Goal: Task Accomplishment & Management: Manage account settings

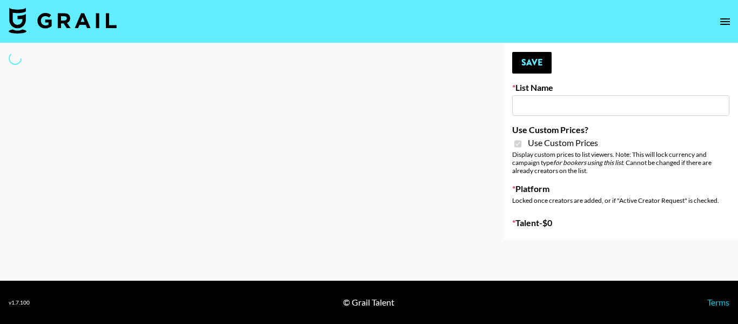
type input "Superpower ([DATE])"
checkbox input "true"
select select "Brand"
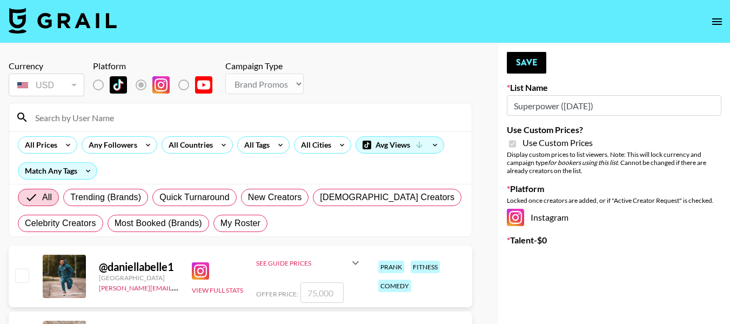
click at [126, 125] on input at bounding box center [247, 117] width 437 height 17
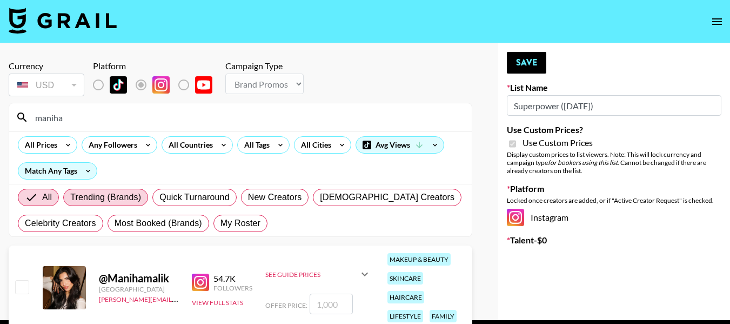
scroll to position [39, 0]
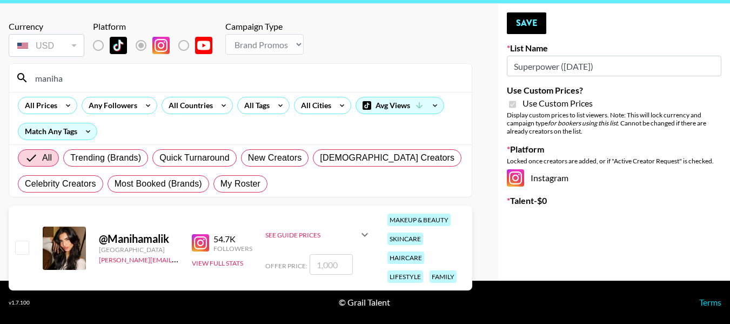
type input "maniha"
drag, startPoint x: 26, startPoint y: 245, endPoint x: 137, endPoint y: 235, distance: 111.9
click at [26, 246] on input "checkbox" at bounding box center [21, 247] width 13 height 13
checkbox input "true"
type input "1000"
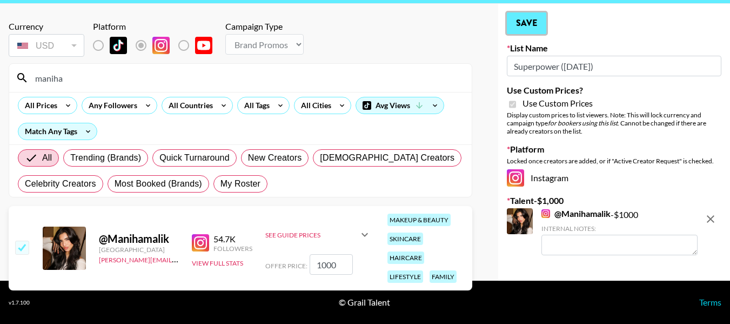
drag, startPoint x: 535, startPoint y: 19, endPoint x: 426, endPoint y: 83, distance: 125.5
click at [533, 20] on button "Save" at bounding box center [526, 23] width 39 height 22
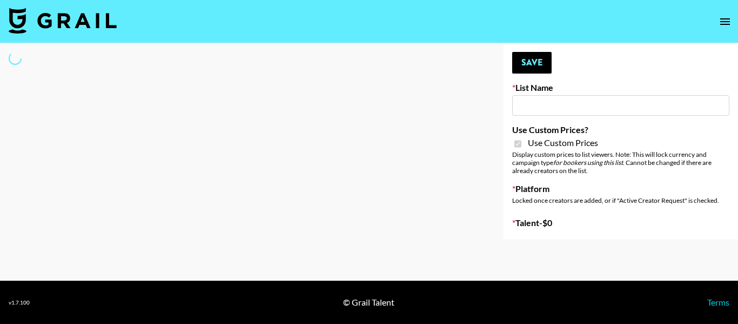
type input "ByHeart ([DATE])"
checkbox input "true"
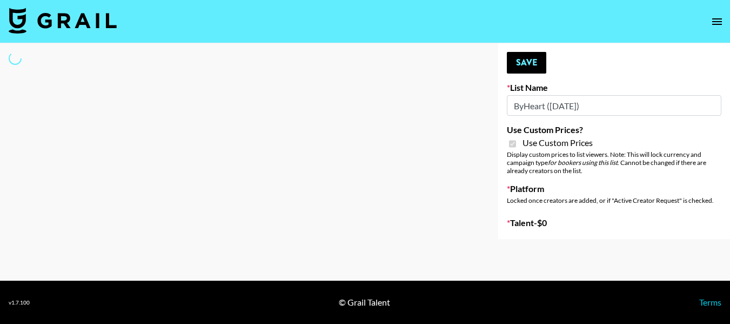
select select "Brand"
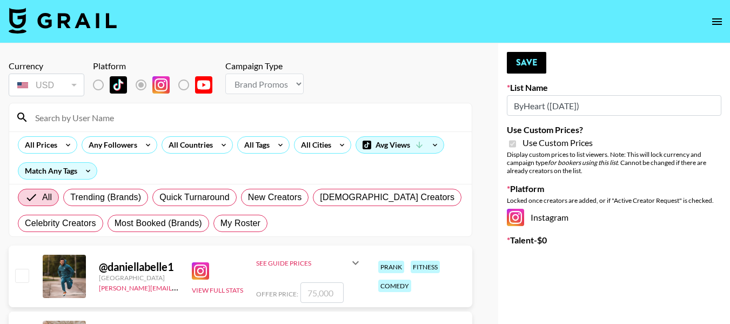
click at [170, 125] on input at bounding box center [247, 117] width 437 height 17
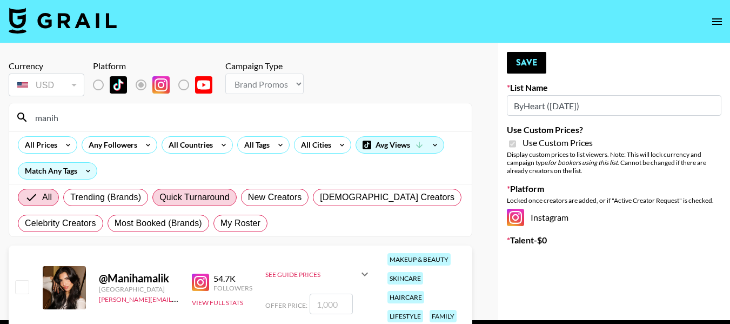
scroll to position [39, 0]
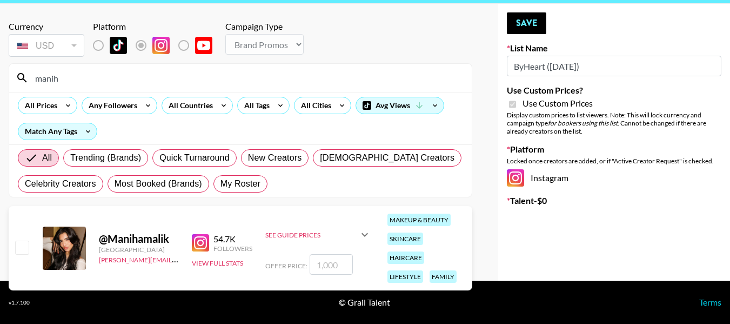
type input "manih"
click at [17, 245] on input "checkbox" at bounding box center [21, 247] width 13 height 13
checkbox input "true"
type input "1000"
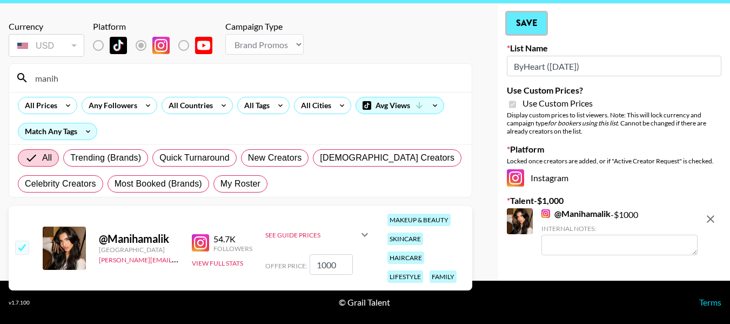
drag, startPoint x: 528, startPoint y: 27, endPoint x: 529, endPoint y: 38, distance: 10.9
click at [528, 27] on button "Save" at bounding box center [526, 23] width 39 height 22
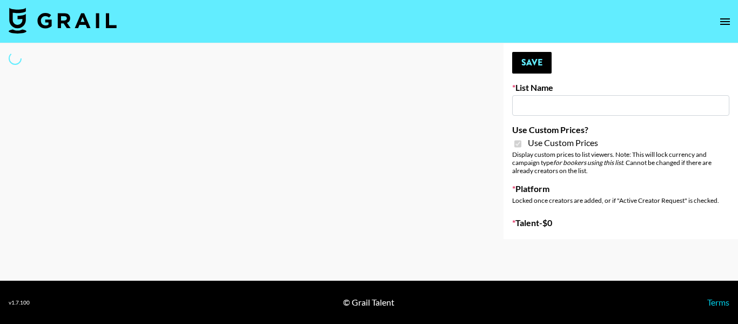
type input "ByHeart ([DATE])"
checkbox input "true"
select select "Brand"
type input "Superpower (11th Sept)"
checkbox input "true"
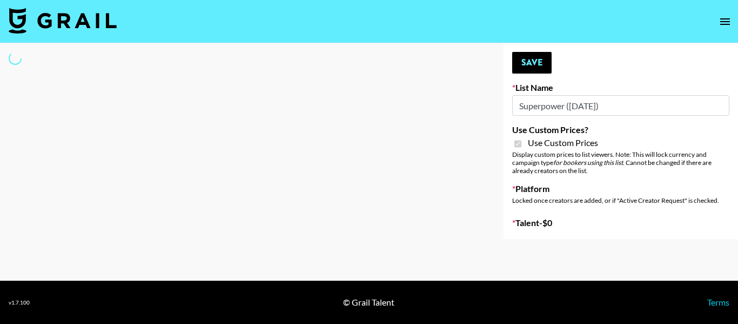
select select "Brand"
